Goal: Information Seeking & Learning: Learn about a topic

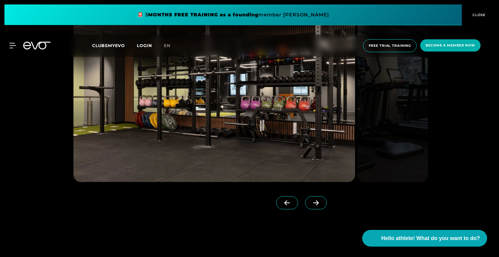
scroll to position [771, 0]
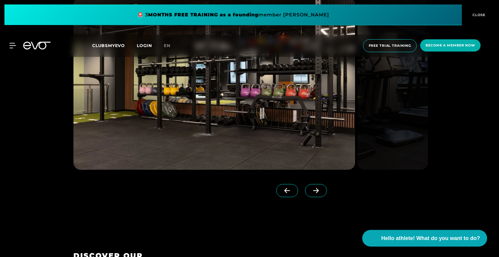
click at [310, 186] on span at bounding box center [316, 190] width 22 height 13
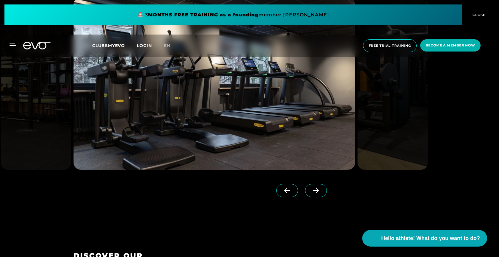
click at [317, 190] on icon at bounding box center [316, 190] width 10 height 5
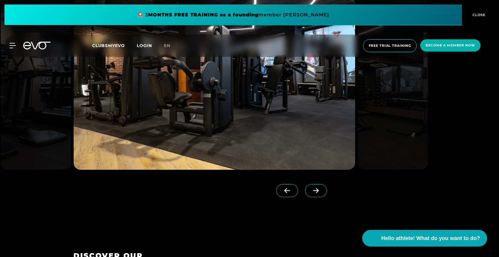
click at [317, 190] on icon at bounding box center [316, 190] width 6 height 5
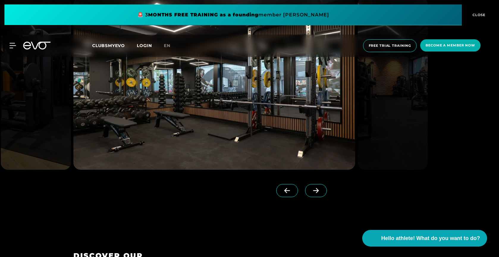
click at [317, 190] on icon at bounding box center [316, 190] width 6 height 5
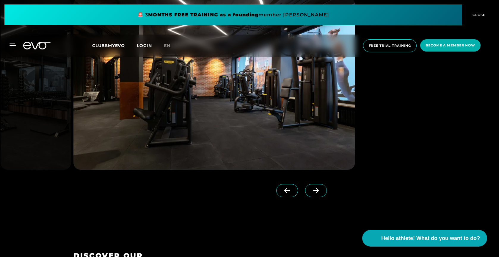
click at [317, 190] on icon at bounding box center [316, 190] width 6 height 5
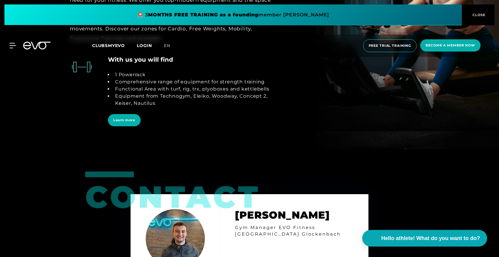
scroll to position [1352, 0]
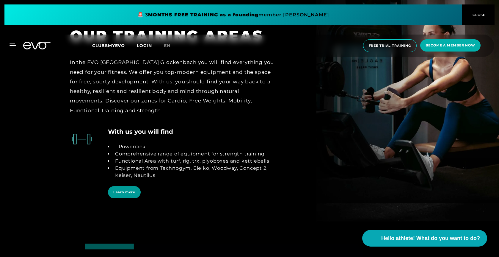
click at [128, 190] on span "Learn more" at bounding box center [124, 192] width 22 height 5
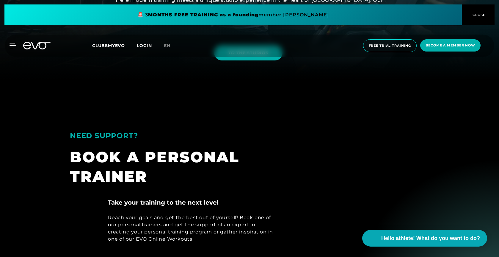
scroll to position [181, 0]
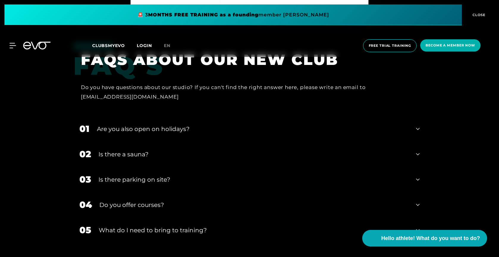
scroll to position [1818, 0]
click at [176, 151] on div "Is there a sauna?" at bounding box center [253, 153] width 310 height 9
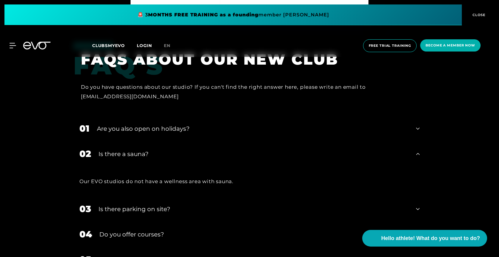
click at [176, 151] on div "Is there a sauna?" at bounding box center [253, 153] width 310 height 9
